Goal: Task Accomplishment & Management: Complete application form

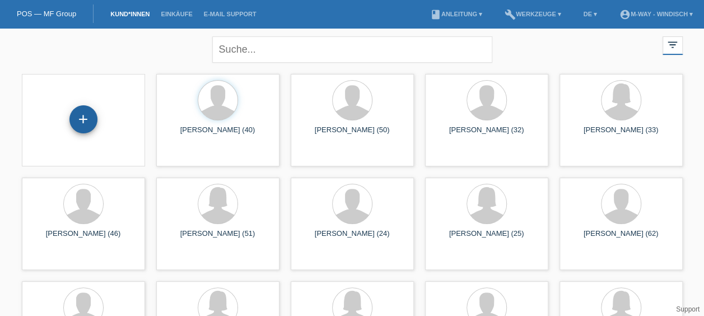
click at [87, 130] on div "+" at bounding box center [83, 119] width 28 height 28
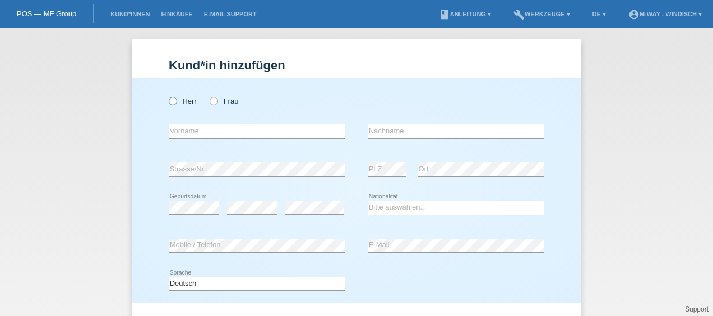
click at [167, 95] on icon at bounding box center [167, 95] width 0 height 0
click at [171, 104] on input "Herr" at bounding box center [172, 100] width 7 height 7
radio input "true"
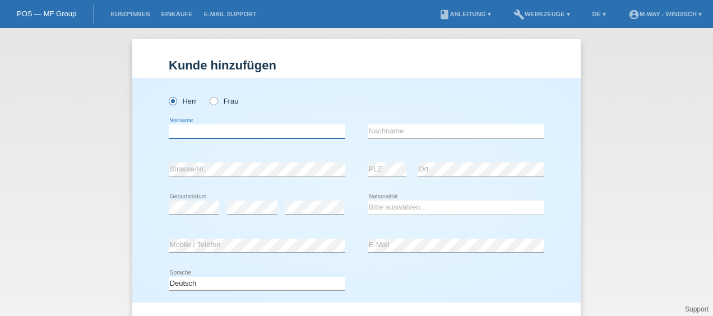
click at [204, 130] on input "text" at bounding box center [257, 131] width 176 height 14
click at [169, 133] on input "redzic" at bounding box center [257, 131] width 176 height 14
type input "Redzic"
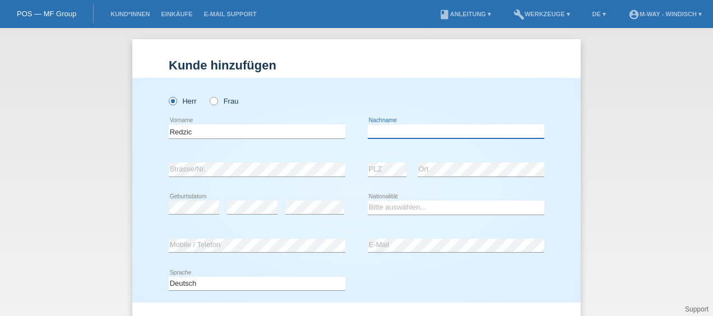
click at [371, 131] on input "text" at bounding box center [456, 131] width 176 height 14
type input "Izet"
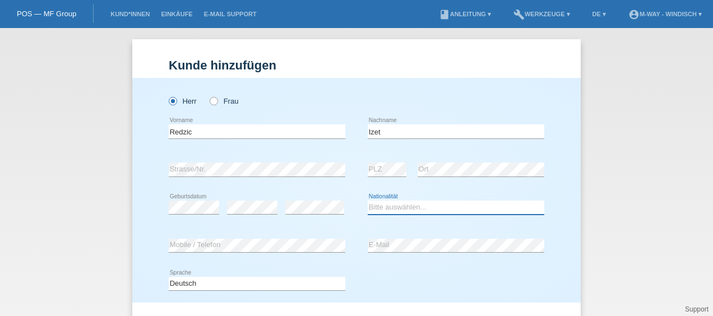
click at [377, 208] on select "Bitte auswählen... Schweiz Deutschland Liechtenstein Österreich ------------ Af…" at bounding box center [456, 207] width 176 height 13
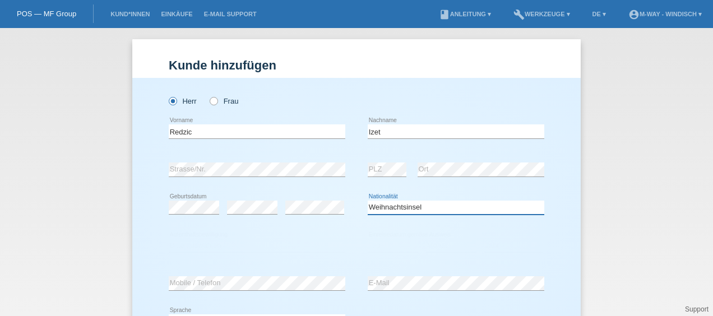
click at [381, 204] on select "Bitte auswählen... Schweiz Deutschland Liechtenstein Österreich ------------ Af…" at bounding box center [456, 207] width 176 height 13
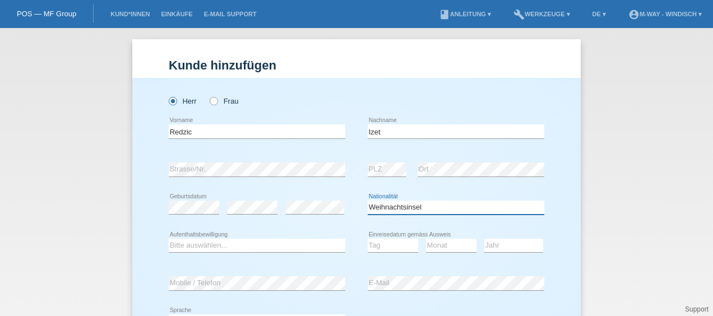
click at [426, 210] on select "Bitte auswählen... Schweiz Deutschland Liechtenstein Österreich ------------ Af…" at bounding box center [456, 207] width 176 height 13
click at [368, 201] on select "Bitte auswählen... Schweiz Deutschland Liechtenstein Österreich ------------ Af…" at bounding box center [456, 207] width 176 height 13
click at [452, 206] on select "Bitte auswählen... Schweiz Deutschland Liechtenstein Österreich ------------ Af…" at bounding box center [456, 207] width 176 height 13
click at [368, 201] on select "Bitte auswählen... Schweiz Deutschland Liechtenstein Österreich ------------ Af…" at bounding box center [456, 207] width 176 height 13
click at [373, 212] on select "Bitte auswählen... Schweiz Deutschland Liechtenstein Österreich ------------ Af…" at bounding box center [456, 207] width 176 height 13
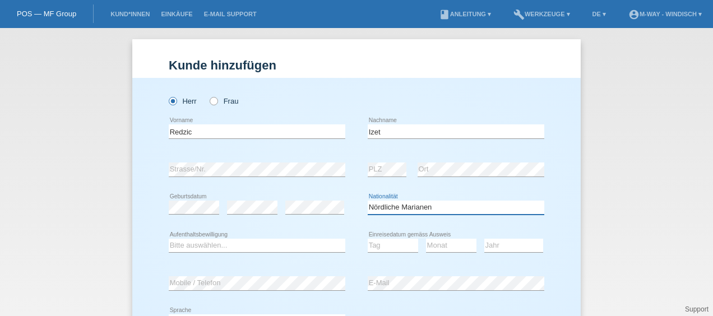
select select "SI"
click at [368, 201] on select "Bitte auswählen... Schweiz Deutschland Liechtenstein Österreich ------------ Af…" at bounding box center [456, 207] width 176 height 13
click at [399, 244] on select "Tag 01 02 03 04 05 06 07 08 09 10 11" at bounding box center [393, 245] width 50 height 13
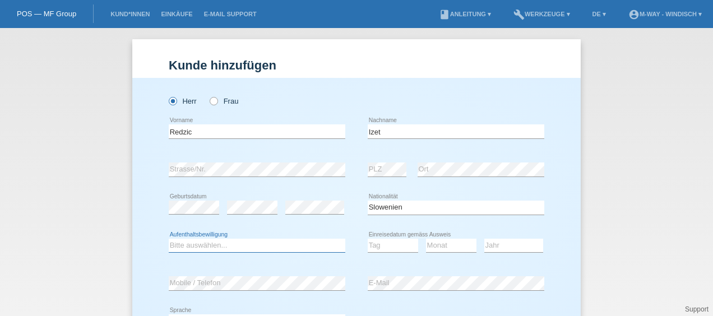
click at [287, 249] on select "Bitte auswählen... C B B - Flüchtlingsstatus Andere" at bounding box center [257, 245] width 176 height 13
select select "B"
click at [169, 239] on select "Bitte auswählen... C B B - Flüchtlingsstatus Andere" at bounding box center [257, 245] width 176 height 13
click at [381, 245] on select "Tag 01 02 03 04 05 06 07 08 09 10 11" at bounding box center [393, 245] width 50 height 13
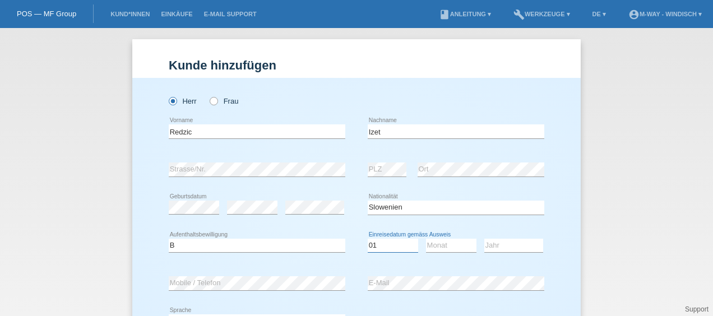
click at [381, 245] on select "Tag 01 02 03 04 05 06 07 08 09 10 11" at bounding box center [393, 245] width 50 height 13
click at [373, 245] on select "Tag 01 02 03 04 05 06 07 08 09 10 11" at bounding box center [393, 245] width 50 height 13
select select "30"
click at [368, 239] on select "Tag 01 02 03 04 05 06 07 08 09 10 11" at bounding box center [393, 245] width 50 height 13
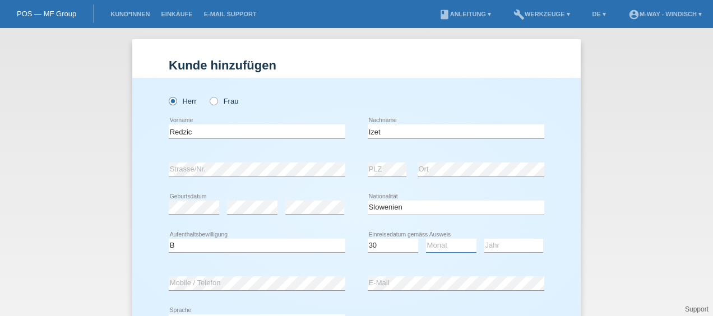
click at [438, 247] on select "Monat 01 02 03 04 05 06 07 08 09 10 11" at bounding box center [451, 245] width 50 height 13
select select "08"
click at [426, 239] on select "Monat 01 02 03 04 05 06 07 08 09 10 11" at bounding box center [451, 245] width 50 height 13
click at [491, 251] on div "Jahr 2025 2024 2023 2022 2021 2020 2019 2018 2017 2016 2015 2014 2013 2012 2011…" at bounding box center [513, 246] width 59 height 14
select select "2025"
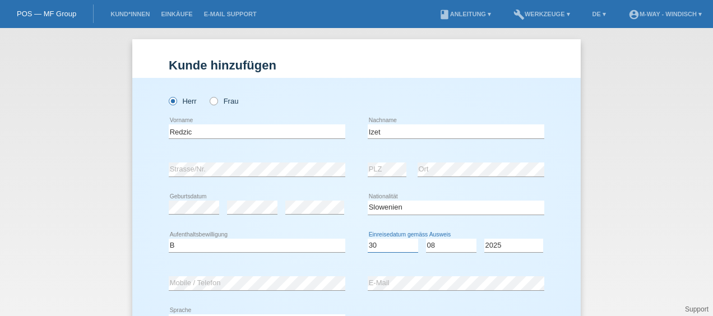
click at [395, 240] on select "Tag 01 02 03 04 05 06 07 08 09 10 11" at bounding box center [393, 245] width 50 height 13
click at [448, 220] on div "Bitte auswählen... Schweiz Deutschland Liechtenstein Österreich ------------ Af…" at bounding box center [456, 208] width 176 height 38
click at [401, 239] on select "Tag 01 02 03 04 05 06 07 08 09 10 11" at bounding box center [393, 245] width 50 height 13
select select "28"
click at [368, 239] on select "Tag 01 02 03 04 05 06 07 08 09 10 11" at bounding box center [393, 245] width 50 height 13
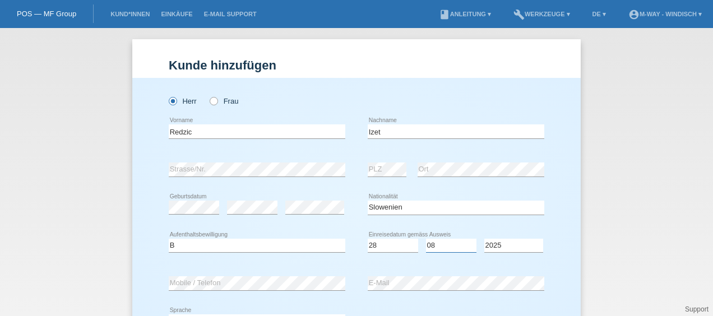
click at [445, 241] on select "Monat 01 02 03 04 05 06 07 08 09 10 11" at bounding box center [451, 245] width 50 height 13
select select "05"
click at [445, 241] on select "Monat 01 02 03 04 05 06 07 08 09 10 11" at bounding box center [451, 245] width 50 height 13
click at [499, 245] on select "Jahr 2025 2024 2023 2022 2021 2020 2019 2018 2017 2016 2015 2014 2013 2012 2011…" at bounding box center [513, 245] width 59 height 13
select select "2018"
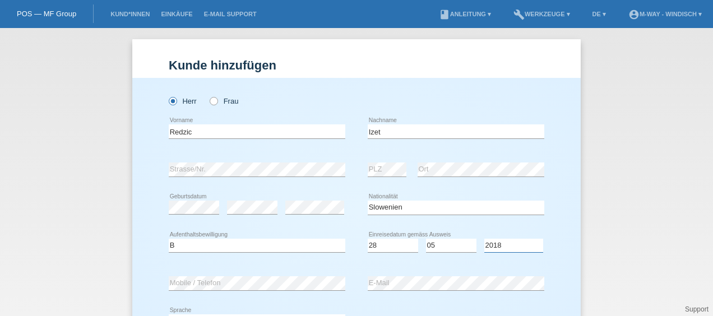
click at [484, 239] on select "Jahr 2025 2024 2023 2022 2021 2020 2019 2018 2017 2016 2015 2014 2013 2012 2011…" at bounding box center [513, 245] width 59 height 13
drag, startPoint x: 612, startPoint y: 120, endPoint x: 620, endPoint y: 145, distance: 26.4
click at [620, 141] on div "Kund*in hinzufügen Kunde hinzufügen Kundin hinzufügen Herr Frau Redzic error Vo…" at bounding box center [356, 172] width 713 height 288
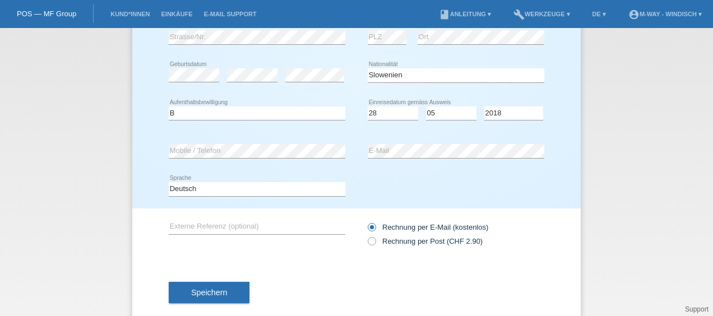
scroll to position [145, 0]
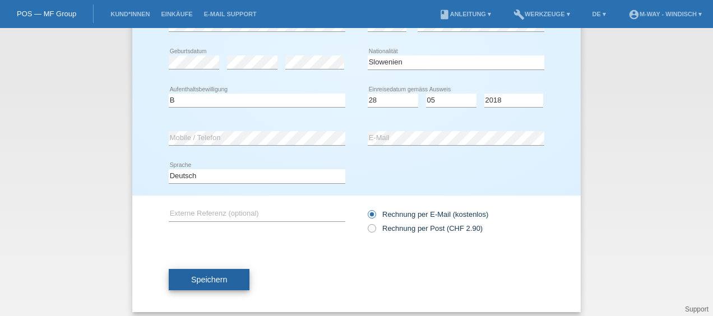
click at [220, 283] on button "Speichern" at bounding box center [209, 279] width 81 height 21
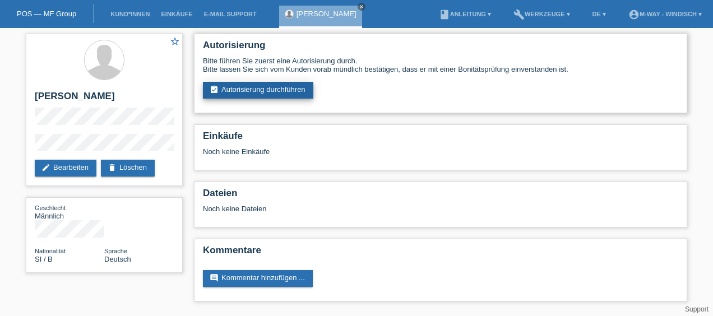
click at [271, 87] on link "assignment_turned_in Autorisierung durchführen" at bounding box center [258, 90] width 110 height 17
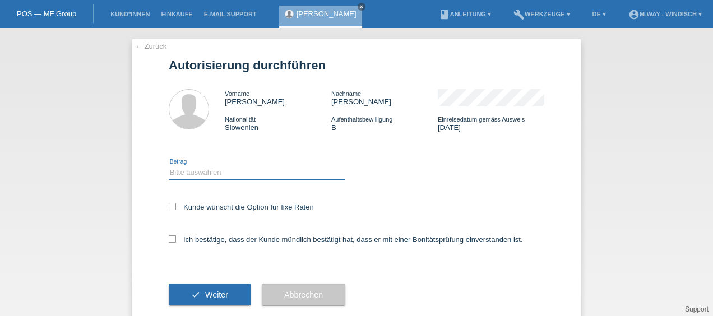
click at [267, 173] on select "Bitte auswählen CHF 1.00 - CHF 499.00 CHF 500.00 - CHF 1'999.00 CHF 2'000.00 - …" at bounding box center [257, 172] width 176 height 13
click at [266, 238] on label "Ich bestätige, dass der Kunde mündlich bestätigt hat, dass er mit einer Bonität…" at bounding box center [346, 239] width 354 height 8
click at [176, 238] on input "Ich bestätige, dass der Kunde mündlich bestätigt hat, dass er mit einer Bonität…" at bounding box center [172, 238] width 7 height 7
checkbox input "true"
click at [171, 206] on icon at bounding box center [172, 206] width 7 height 7
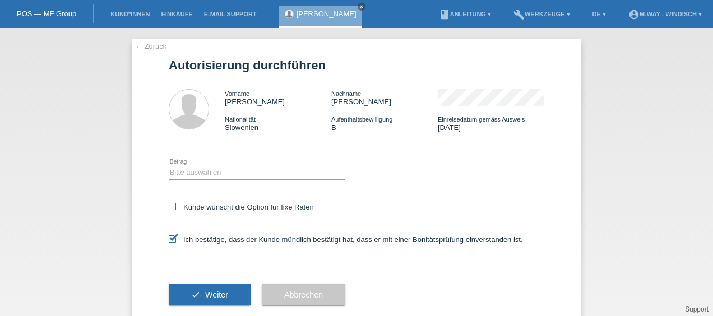
click at [171, 206] on input "Kunde wünscht die Option für fixe Raten" at bounding box center [172, 206] width 7 height 7
checkbox input "true"
click at [220, 296] on span "Weiter" at bounding box center [216, 294] width 23 height 9
click at [254, 176] on select "Bitte auswählen CHF 1.00 - CHF 499.00 CHF 500.00 - CHF 1'999.00 CHF 2'000.00 - …" at bounding box center [257, 172] width 176 height 13
select select "3"
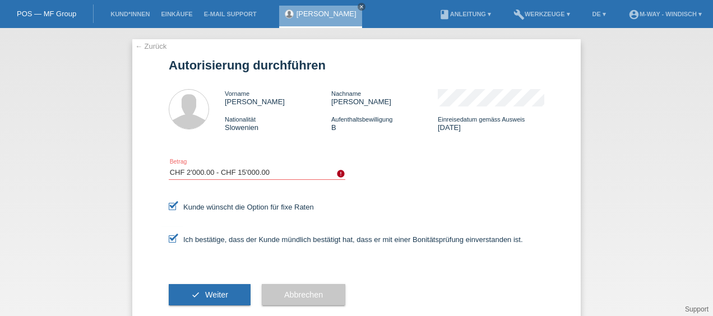
click at [169, 166] on select "Bitte auswählen CHF 1.00 - CHF 499.00 CHF 500.00 - CHF 1'999.00 CHF 2'000.00 - …" at bounding box center [257, 172] width 176 height 13
click at [226, 298] on button "check Weiter" at bounding box center [210, 294] width 82 height 21
